Goal: Task Accomplishment & Management: Use online tool/utility

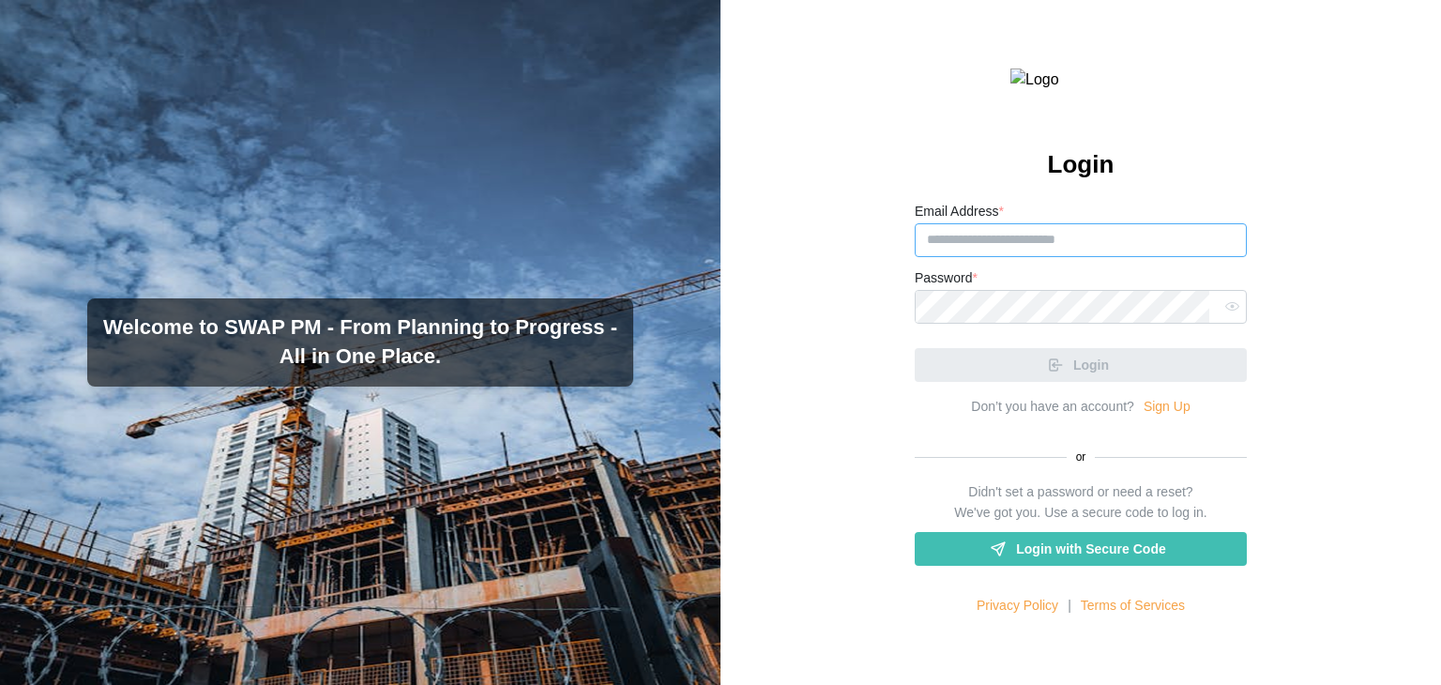
type input "**********"
click at [1066, 315] on div "Password *" at bounding box center [1081, 294] width 332 height 57
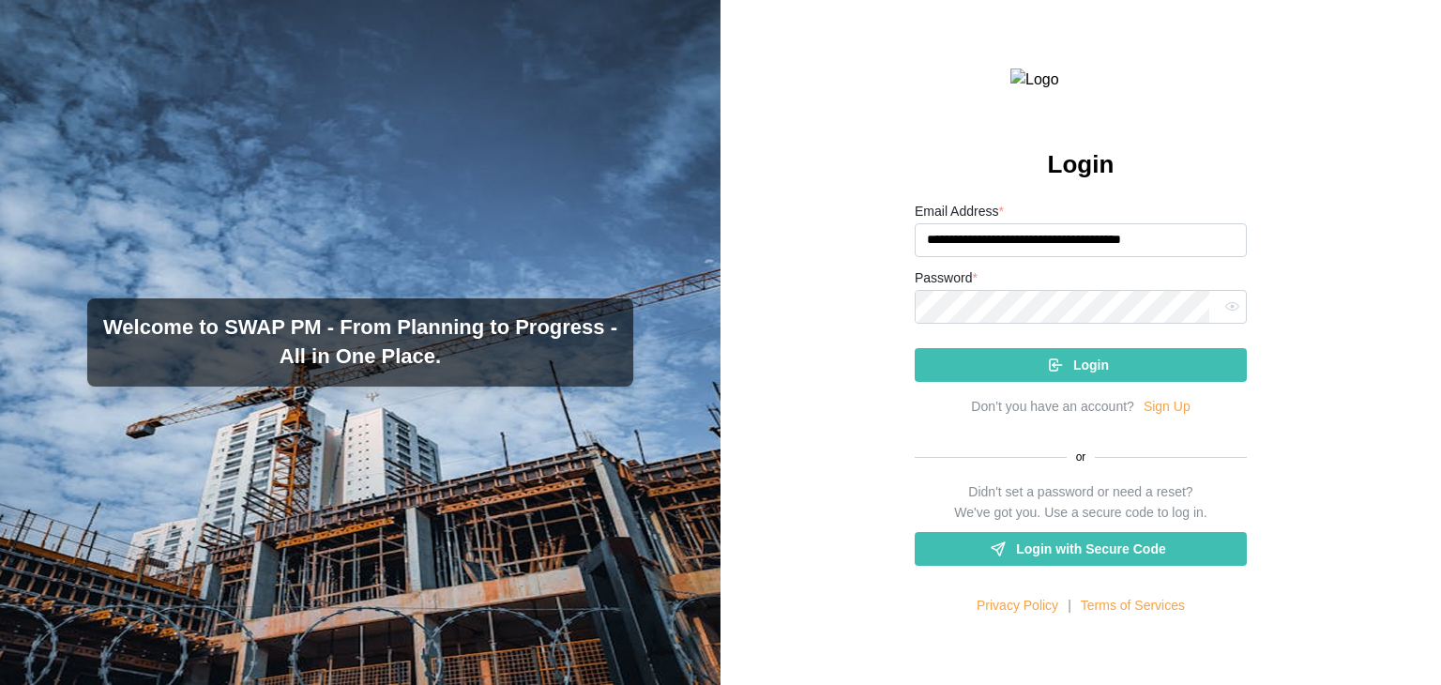
click at [1082, 381] on span "Login" at bounding box center [1091, 365] width 36 height 32
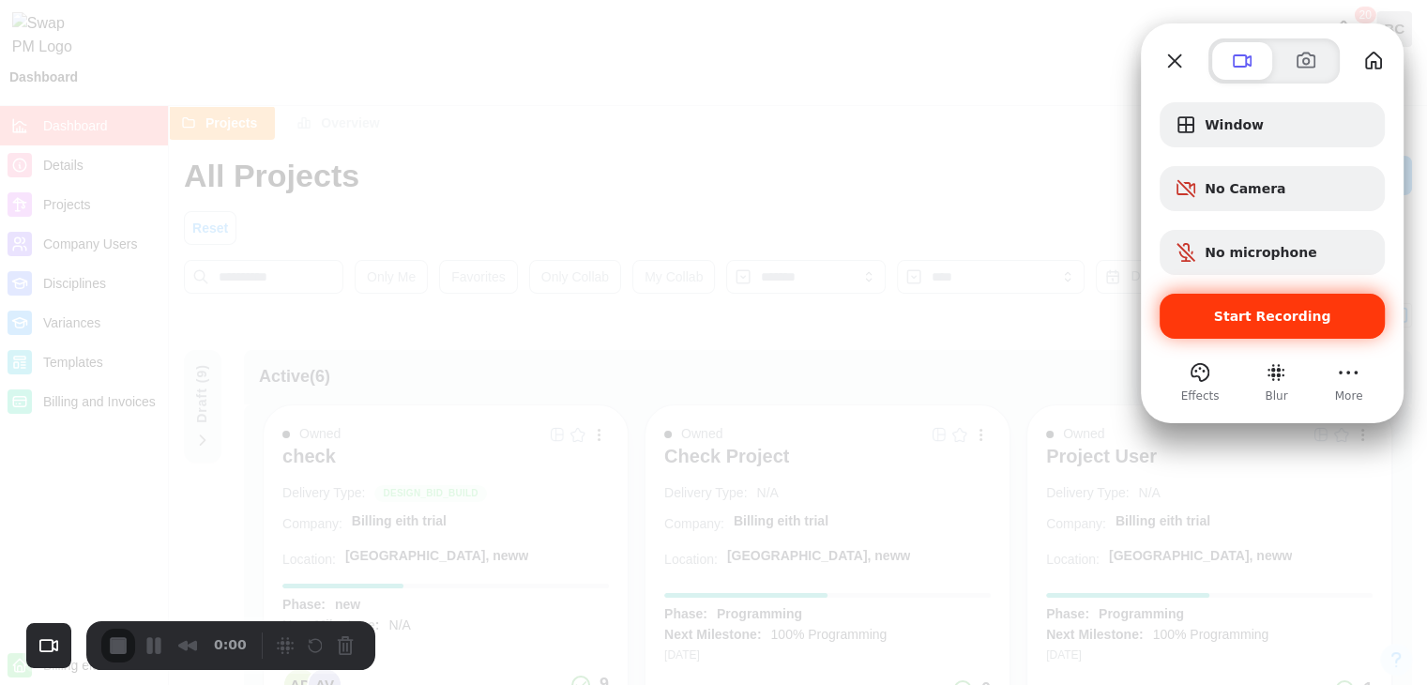
click at [1295, 314] on span "Start Recording" at bounding box center [1272, 316] width 117 height 15
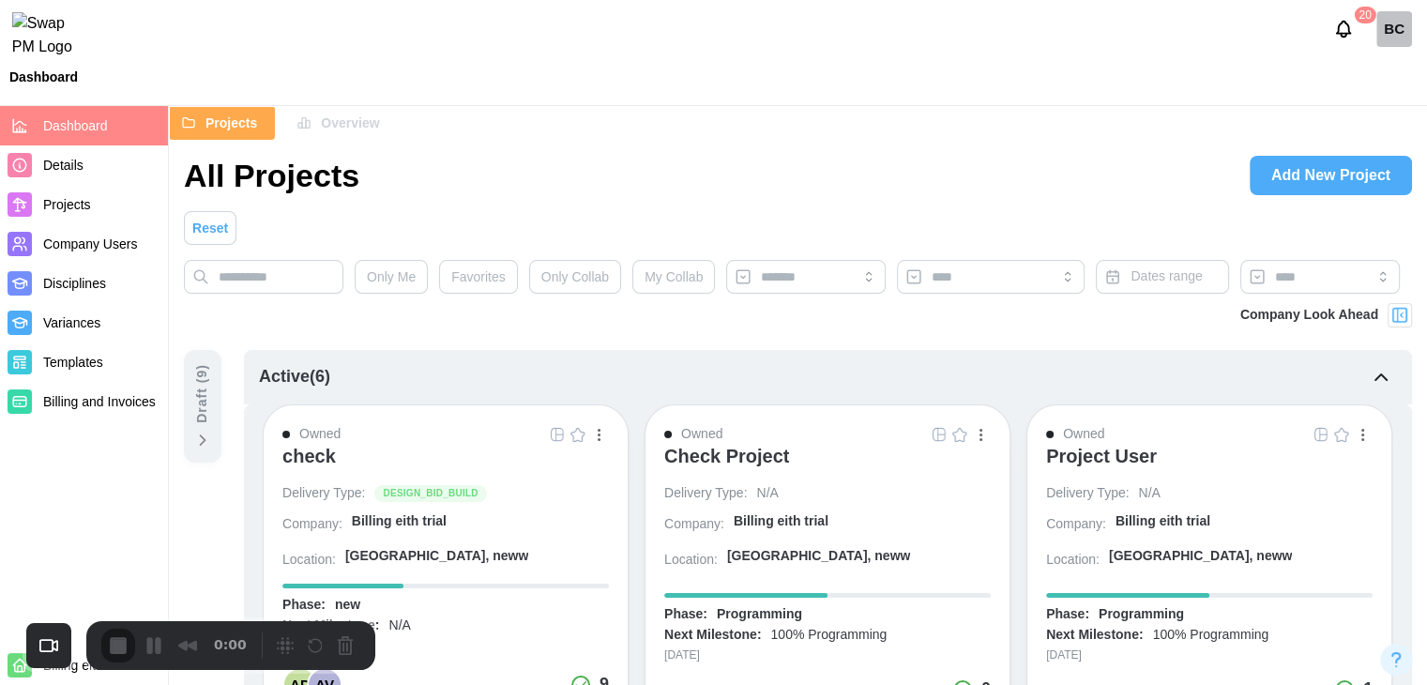
click at [45, 368] on span "Templates" at bounding box center [73, 362] width 60 height 15
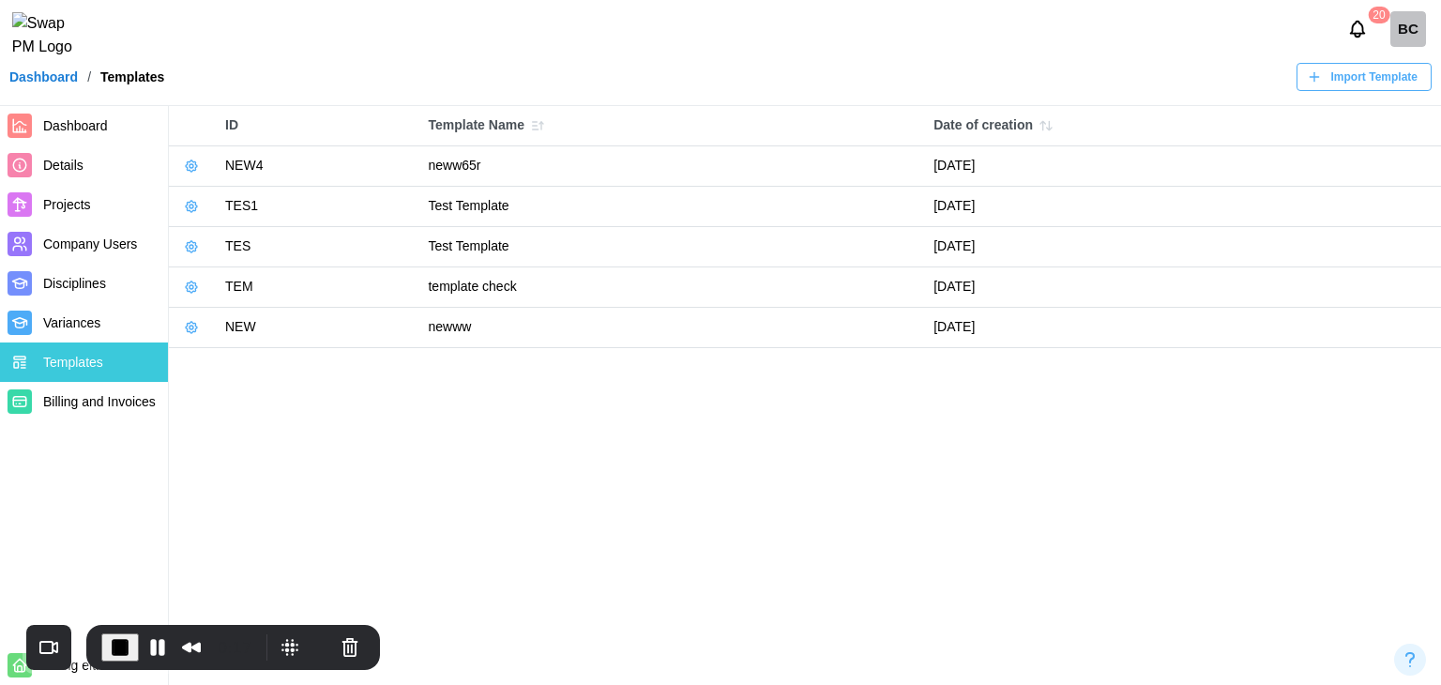
click at [537, 125] on icon "button" at bounding box center [537, 125] width 15 height 15
click at [533, 126] on icon "button" at bounding box center [537, 125] width 15 height 15
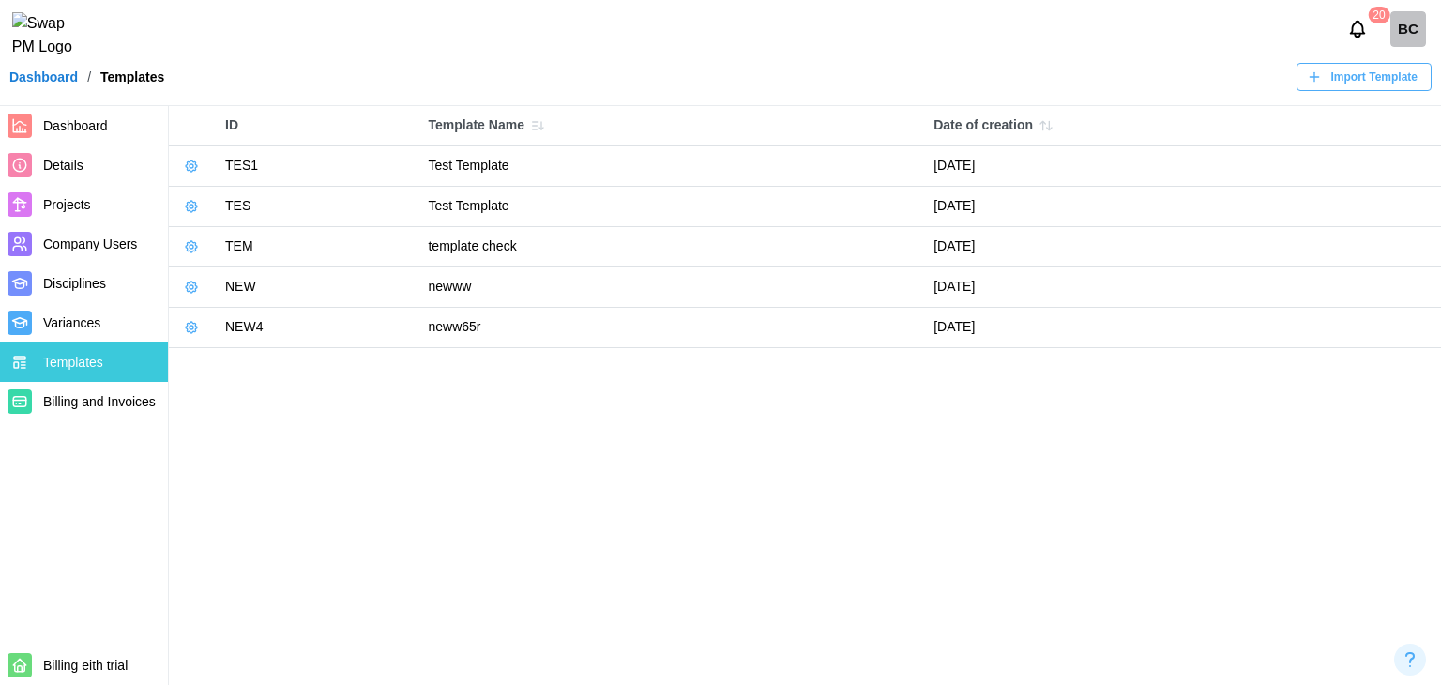
click at [970, 530] on main "ID Template Name Date of creation TES1 Test Template [DATE] TES Test Template […" at bounding box center [720, 342] width 1441 height 685
click at [1408, 84] on span "Import Template" at bounding box center [1374, 77] width 86 height 26
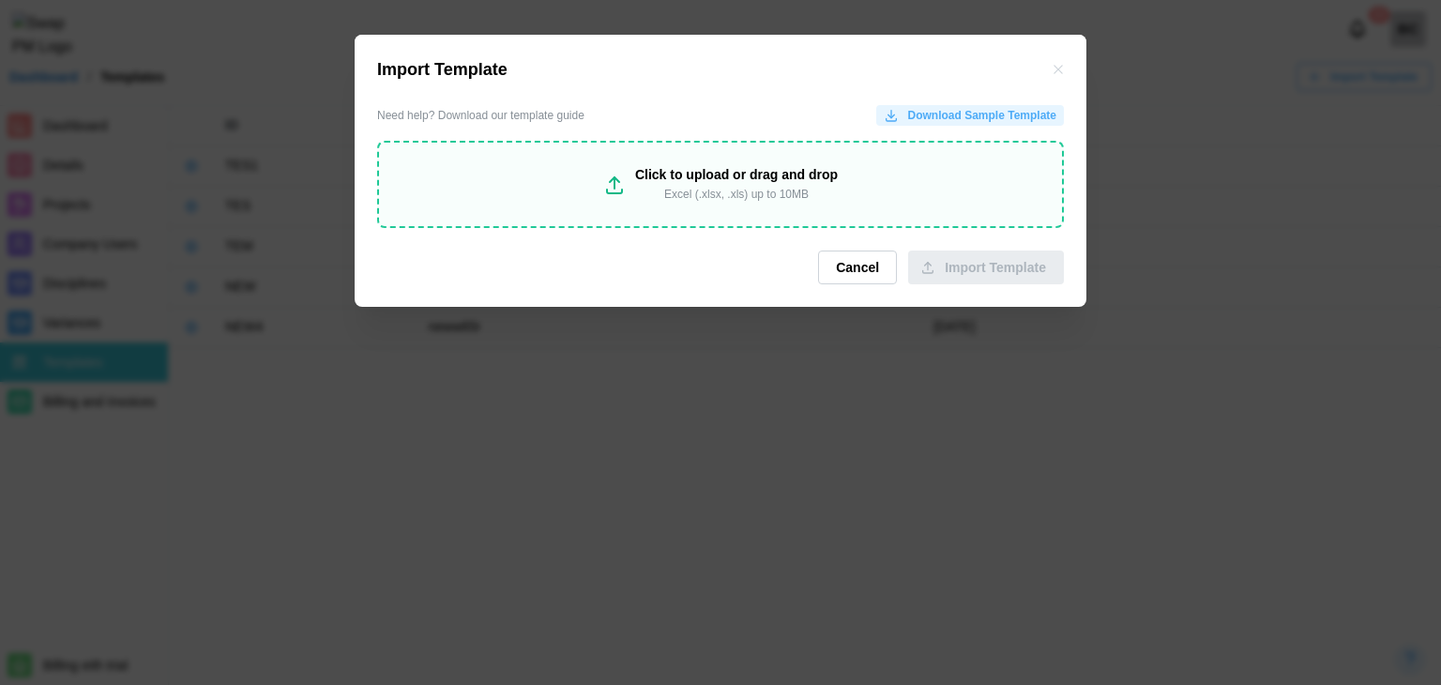
click at [704, 214] on div "Click to upload or drag and drop Excel (.xlsx, .xls) up to 10MB" at bounding box center [720, 184] width 687 height 86
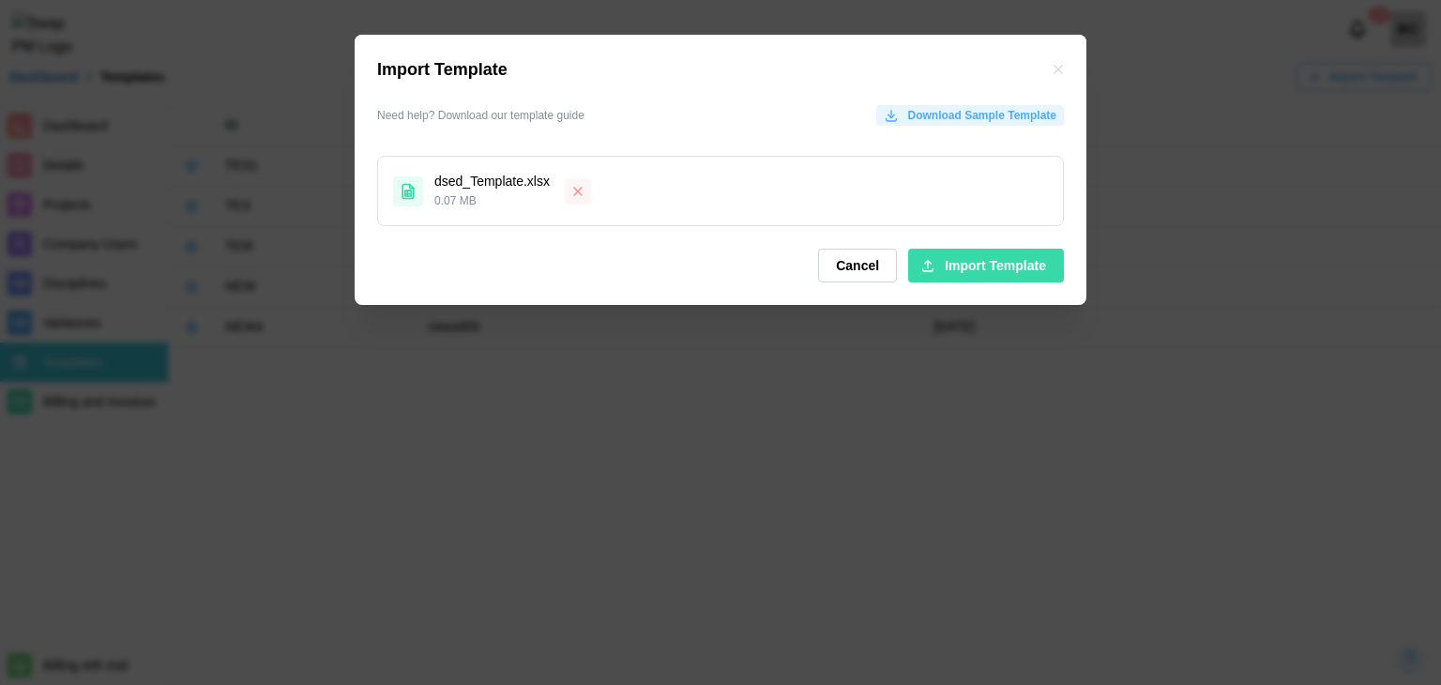
click at [949, 266] on span "Import Template" at bounding box center [995, 266] width 101 height 32
